Goal: Task Accomplishment & Management: Complete application form

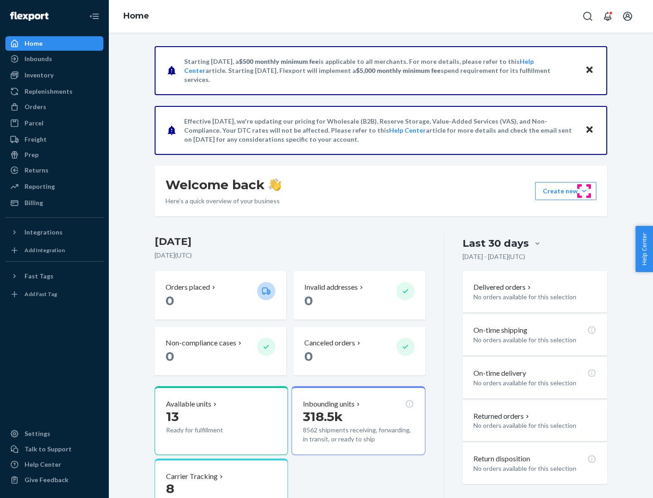
click at [584, 191] on button "Create new Create new inbound Create new order Create new product" at bounding box center [565, 191] width 61 height 18
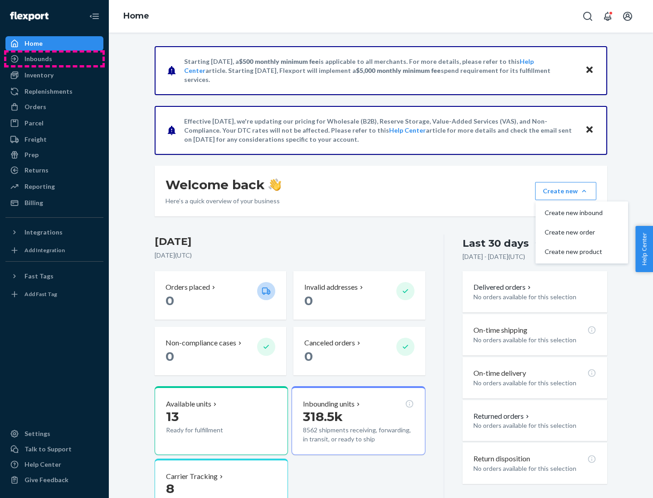
click at [54, 59] on div "Inbounds" at bounding box center [54, 59] width 96 height 13
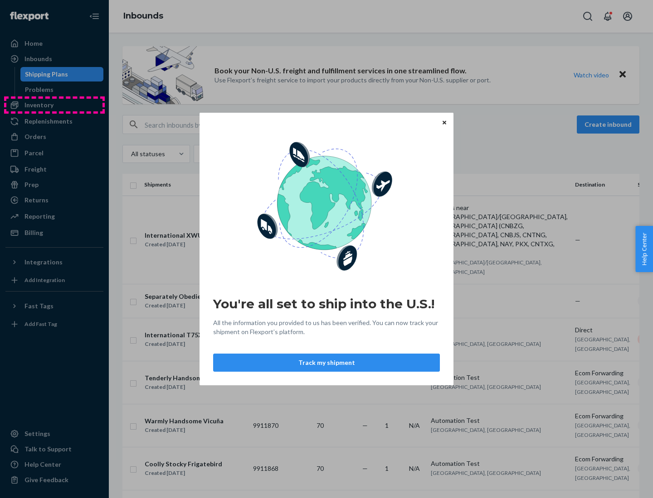
click at [54, 105] on div "You're all set to ship into the U.S.! All the information you provided to us ha…" at bounding box center [326, 249] width 653 height 498
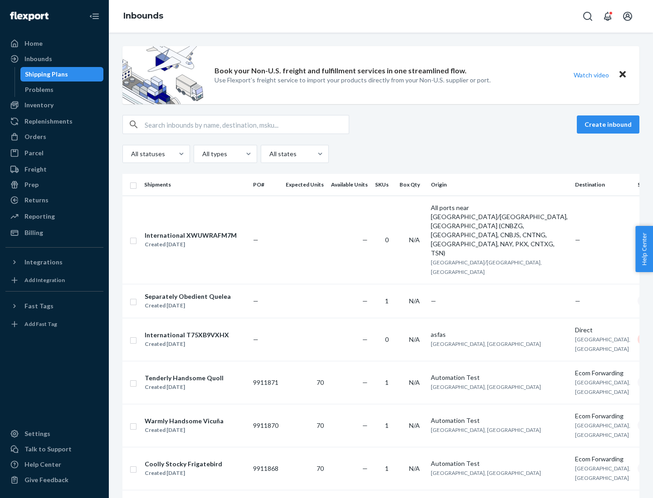
click at [381, 16] on div "Inbounds" at bounding box center [381, 16] width 544 height 33
click at [381, 154] on div "All statuses All types All states" at bounding box center [380, 154] width 517 height 18
click at [45, 74] on div "Shipping Plans" at bounding box center [46, 74] width 43 height 9
click at [609, 125] on button "Create inbound" at bounding box center [607, 125] width 63 height 18
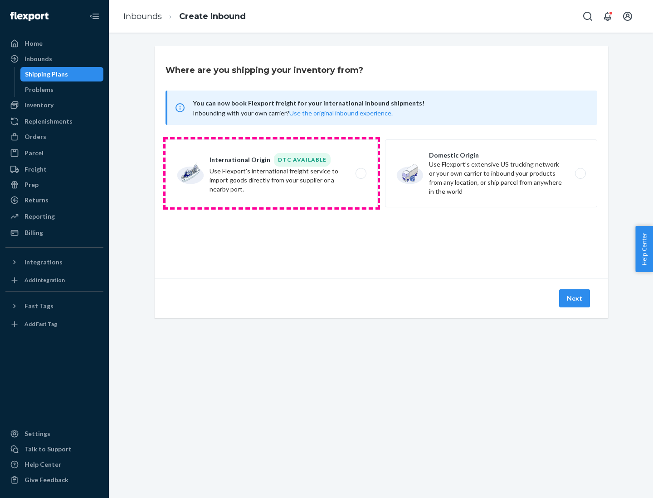
click at [271, 174] on label "International Origin DTC Available Use Flexport's international freight service…" at bounding box center [271, 174] width 212 height 68
click at [360, 174] on input "International Origin DTC Available Use Flexport's international freight service…" at bounding box center [363, 174] width 6 height 6
radio input "true"
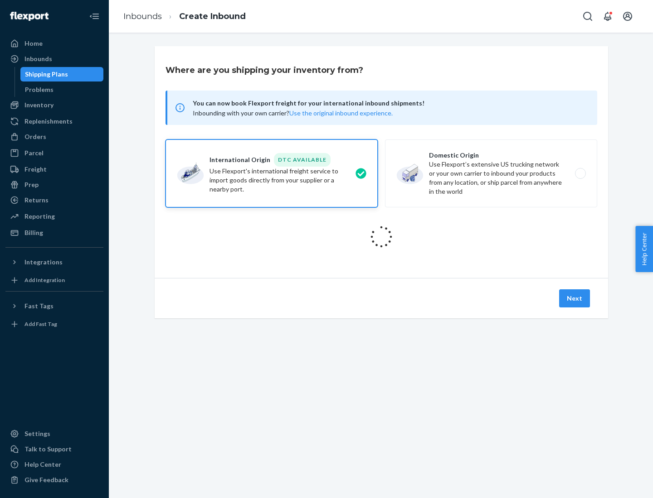
click at [381, 237] on icon at bounding box center [380, 236] width 25 height 25
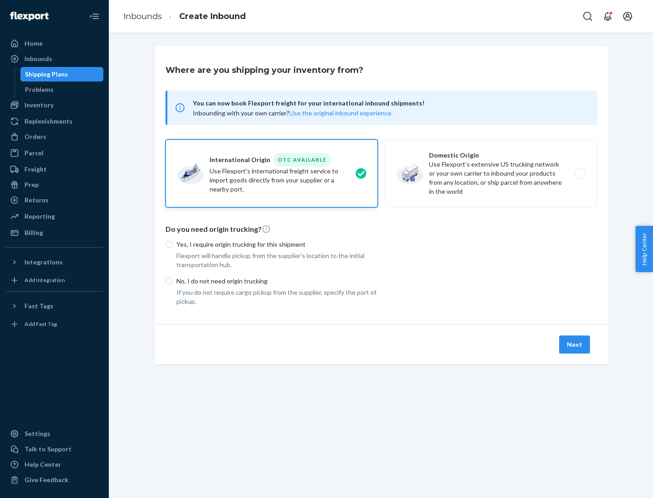
click at [277, 244] on p "Yes, I require origin trucking for this shipment" at bounding box center [276, 244] width 201 height 9
click at [173, 244] on input "Yes, I require origin trucking for this shipment" at bounding box center [168, 244] width 7 height 7
radio input "true"
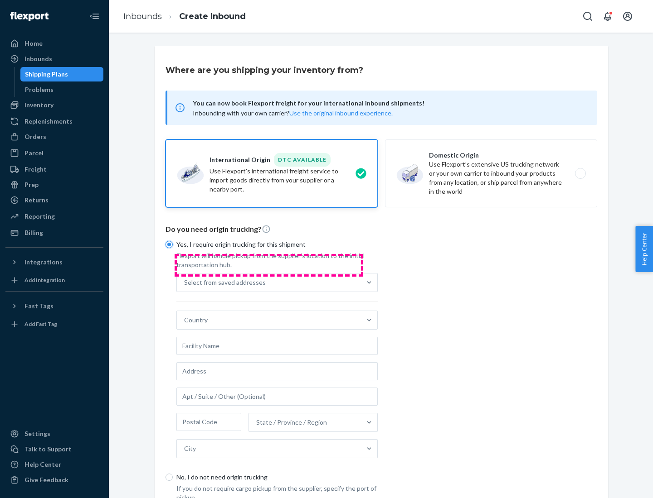
scroll to position [17, 0]
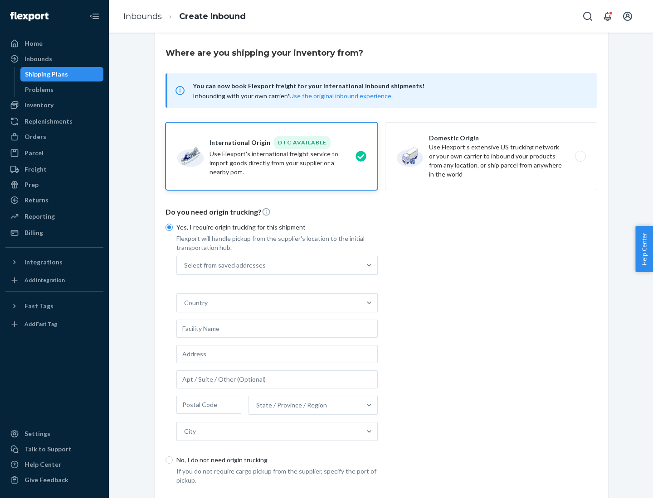
click at [269, 265] on div "Select from saved addresses" at bounding box center [269, 265] width 184 height 18
click at [185, 265] on input "Select from saved addresses" at bounding box center [184, 265] width 1 height 9
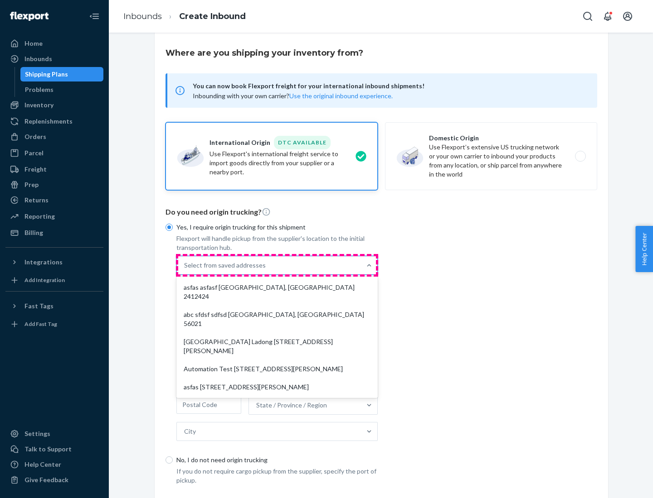
scroll to position [39, 0]
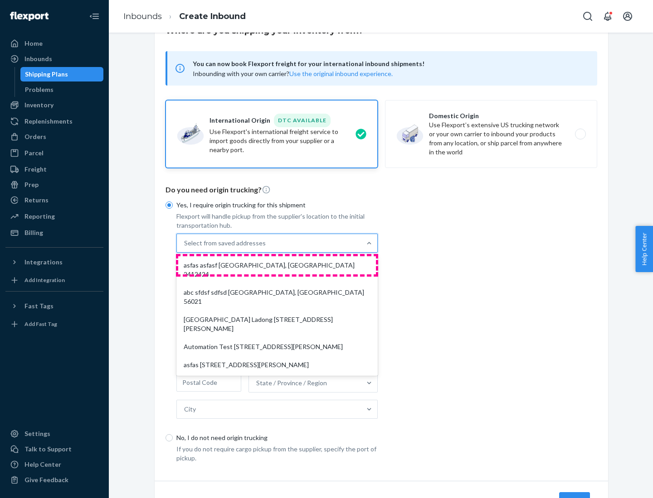
click at [277, 265] on div "asfas asfasf [GEOGRAPHIC_DATA], [GEOGRAPHIC_DATA] 2412424" at bounding box center [277, 269] width 198 height 27
click at [185, 248] on input "option asfas asfasf [GEOGRAPHIC_DATA], [GEOGRAPHIC_DATA] 2412424 focused, 1 of …" at bounding box center [184, 243] width 1 height 9
type input "asfas"
type input "asfasf"
type input "2412424"
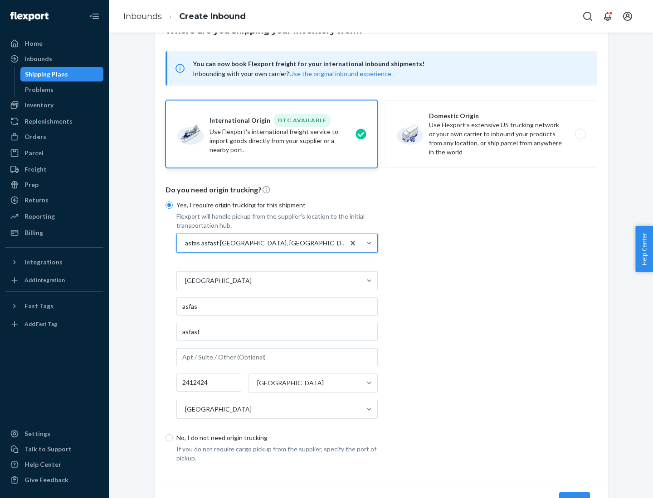
scroll to position [84, 0]
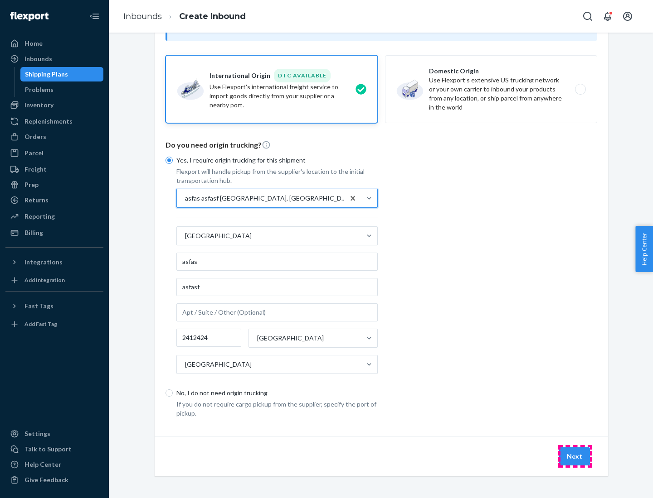
click at [575, 456] on button "Next" at bounding box center [574, 457] width 31 height 18
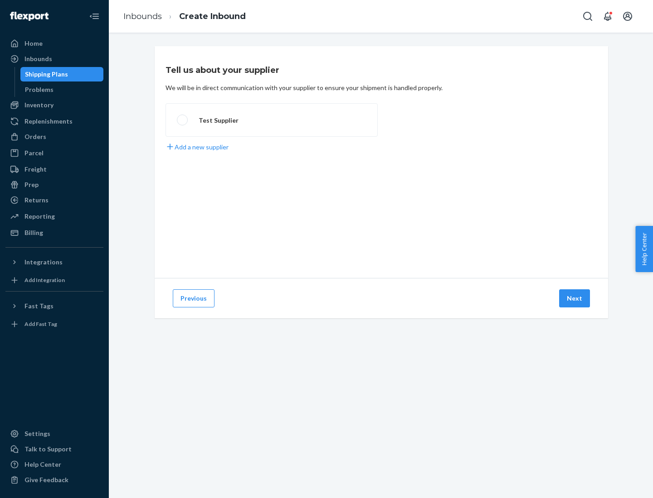
click at [271, 120] on label "Test Supplier" at bounding box center [271, 120] width 212 height 34
click at [183, 120] on input "Test Supplier" at bounding box center [180, 120] width 6 height 6
radio input "true"
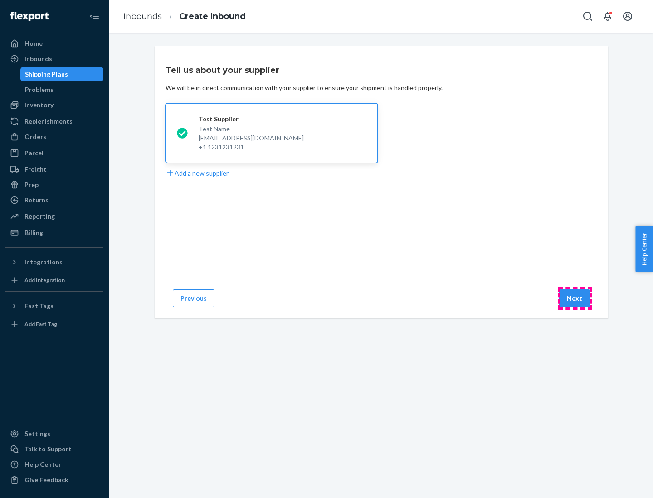
click at [575, 299] on button "Next" at bounding box center [574, 299] width 31 height 18
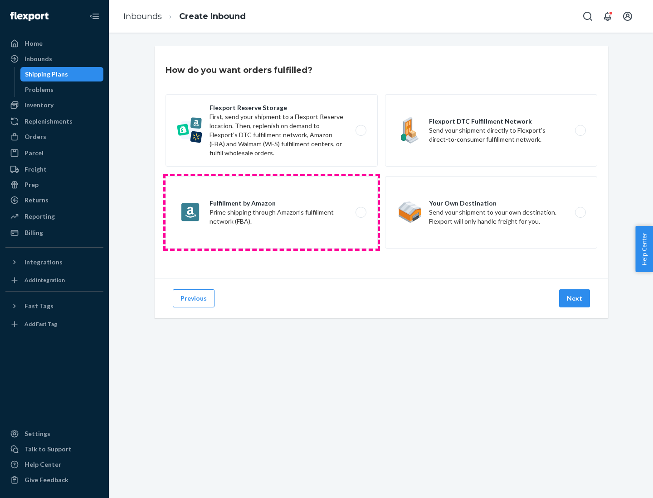
click at [271, 213] on label "Fulfillment by Amazon Prime shipping through Amazon’s fulfillment network (FBA)." at bounding box center [271, 212] width 212 height 73
click at [360, 213] on input "Fulfillment by Amazon Prime shipping through Amazon’s fulfillment network (FBA)." at bounding box center [363, 213] width 6 height 6
radio input "true"
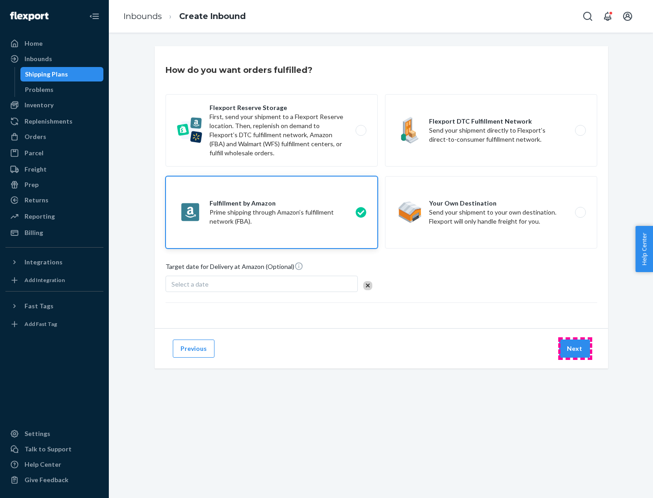
click at [575, 349] on button "Next" at bounding box center [574, 349] width 31 height 18
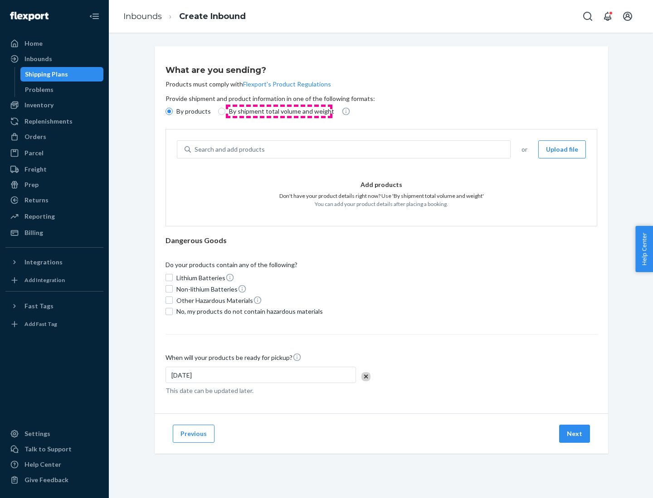
click at [279, 111] on p "By shipment total volume and weight" at bounding box center [281, 111] width 105 height 9
click at [225, 111] on input "By shipment total volume and weight" at bounding box center [221, 111] width 7 height 7
radio input "true"
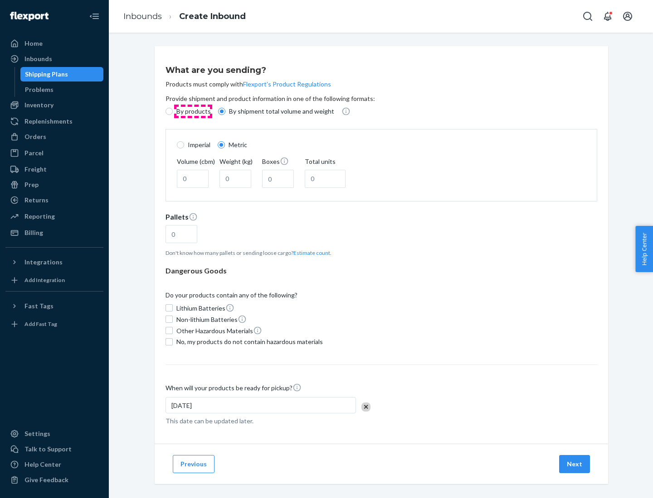
click at [193, 111] on p "By products" at bounding box center [193, 111] width 34 height 9
click at [173, 111] on input "By products" at bounding box center [168, 111] width 7 height 7
radio input "true"
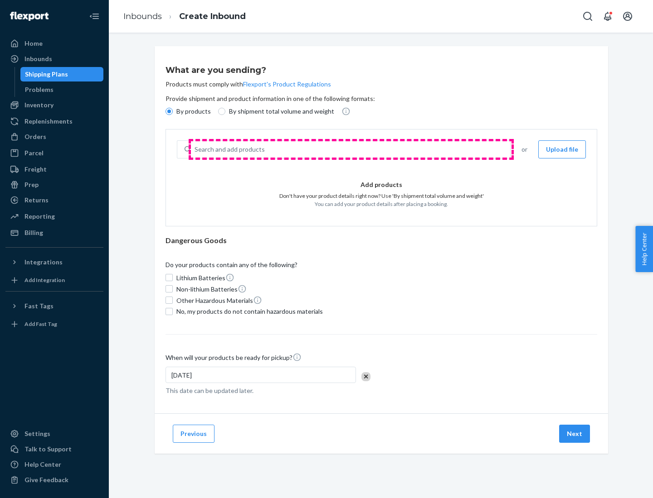
click at [351, 150] on div "Search and add products" at bounding box center [350, 149] width 319 height 16
click at [195, 150] on input "Search and add products" at bounding box center [194, 149] width 1 height 9
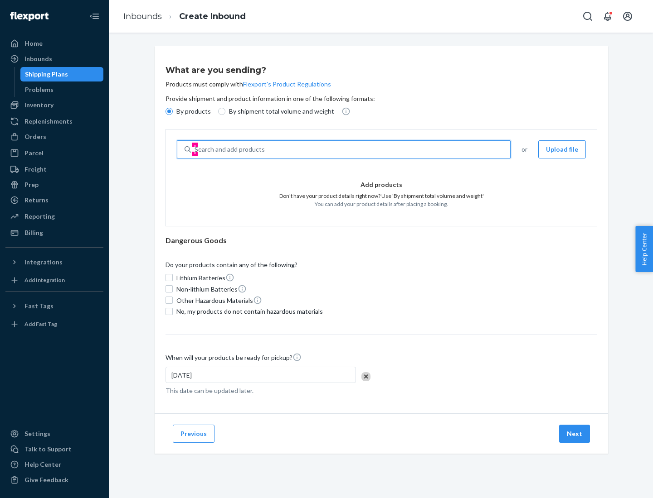
type input "test"
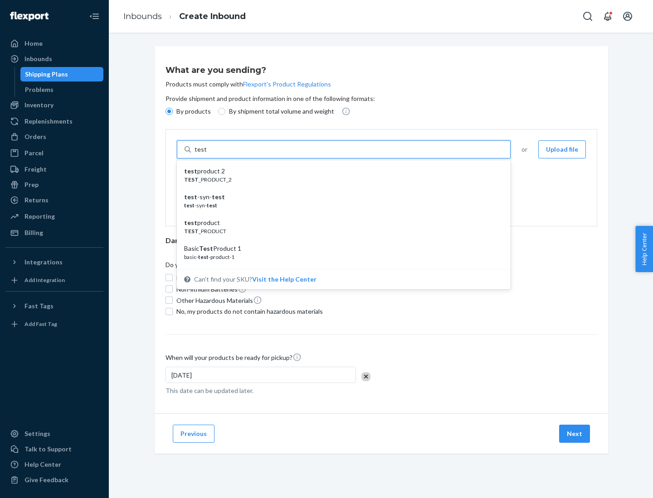
click at [340, 171] on div "test product 2" at bounding box center [340, 171] width 312 height 9
click at [206, 154] on input "test" at bounding box center [200, 149] width 12 height 9
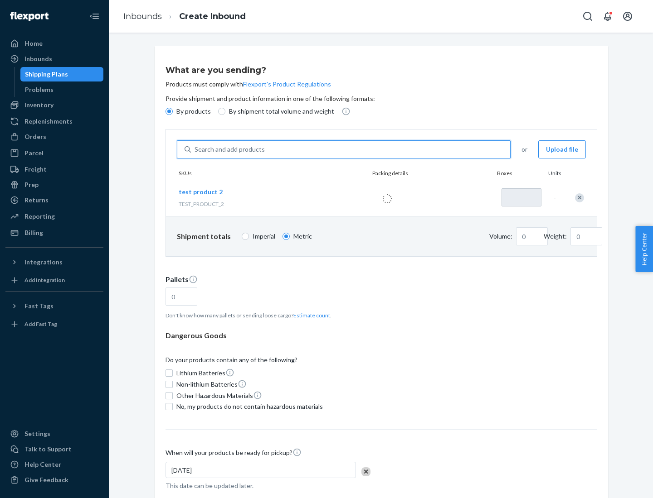
type input "1"
type input "0.02"
type input "22.23"
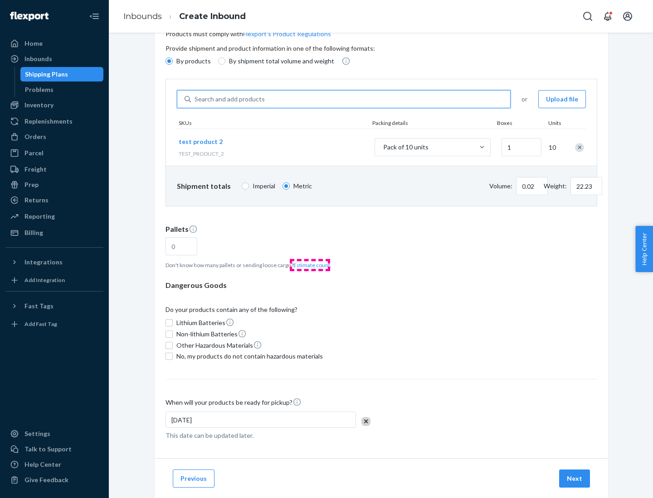
click at [310, 265] on button "Estimate count" at bounding box center [311, 265] width 37 height 8
type input "1"
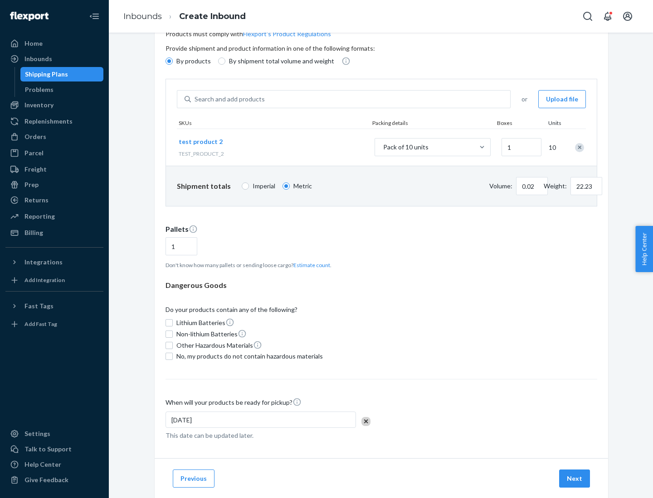
scroll to position [73, 0]
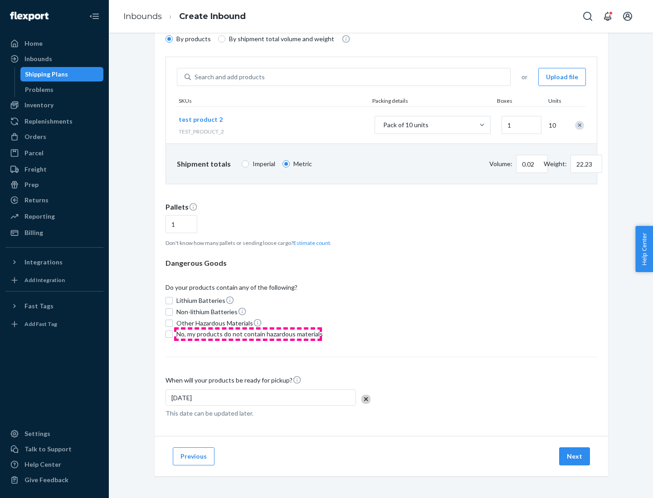
click at [248, 334] on span "No, my products do not contain hazardous materials" at bounding box center [249, 334] width 146 height 9
click at [173, 334] on input "No, my products do not contain hazardous materials" at bounding box center [168, 334] width 7 height 7
checkbox input "true"
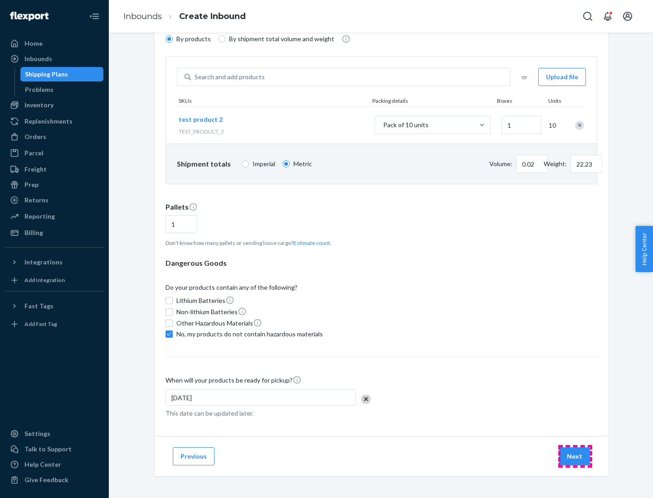
click at [575, 457] on button "Next" at bounding box center [574, 457] width 31 height 18
